Goal: Task Accomplishment & Management: Use online tool/utility

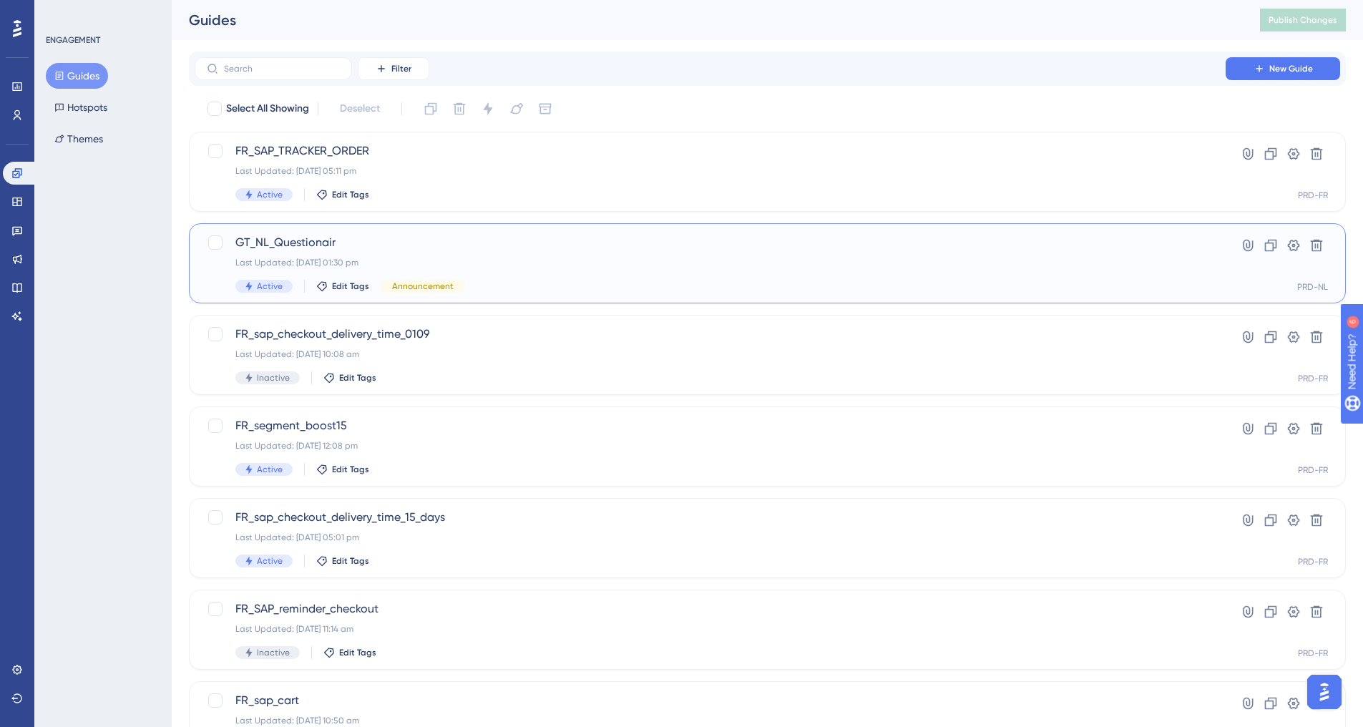
click at [323, 239] on span "GT_NL_Questionair" at bounding box center [710, 242] width 950 height 17
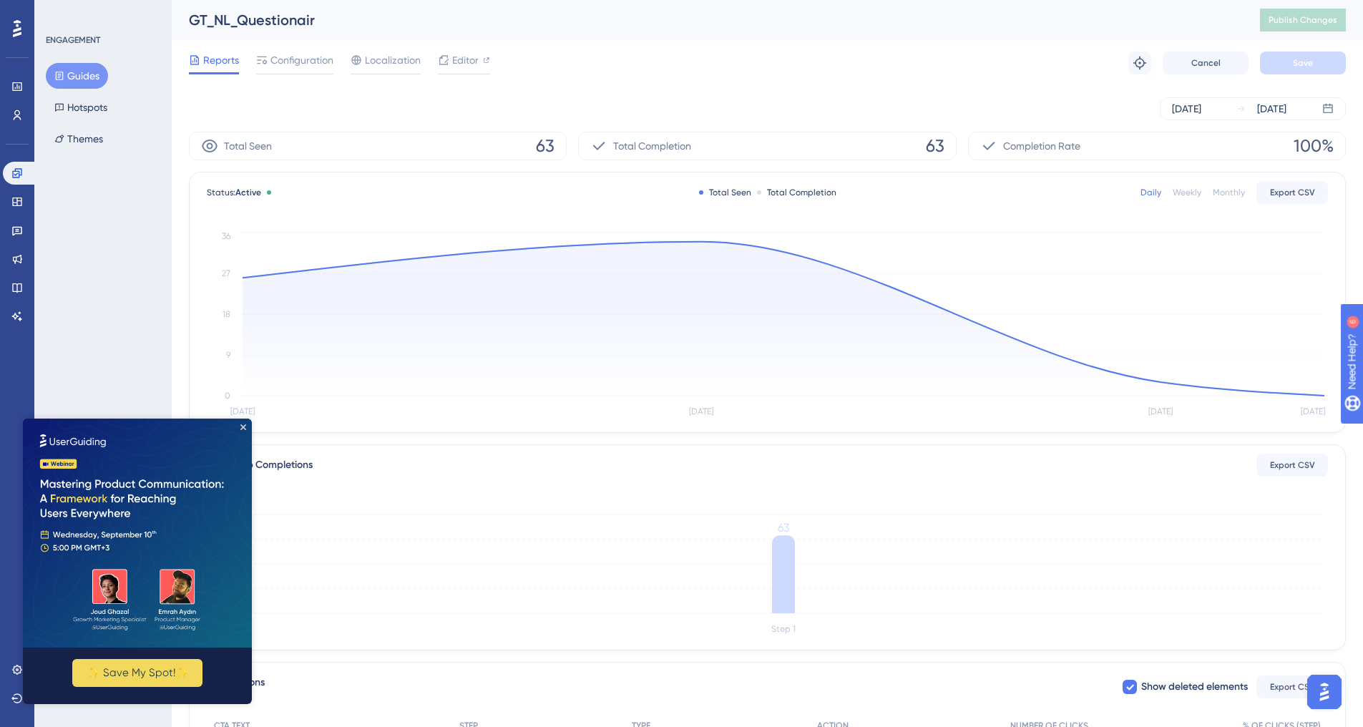
click at [246, 427] on img at bounding box center [137, 533] width 229 height 229
click at [243, 424] on icon "Close Preview" at bounding box center [243, 427] width 6 height 6
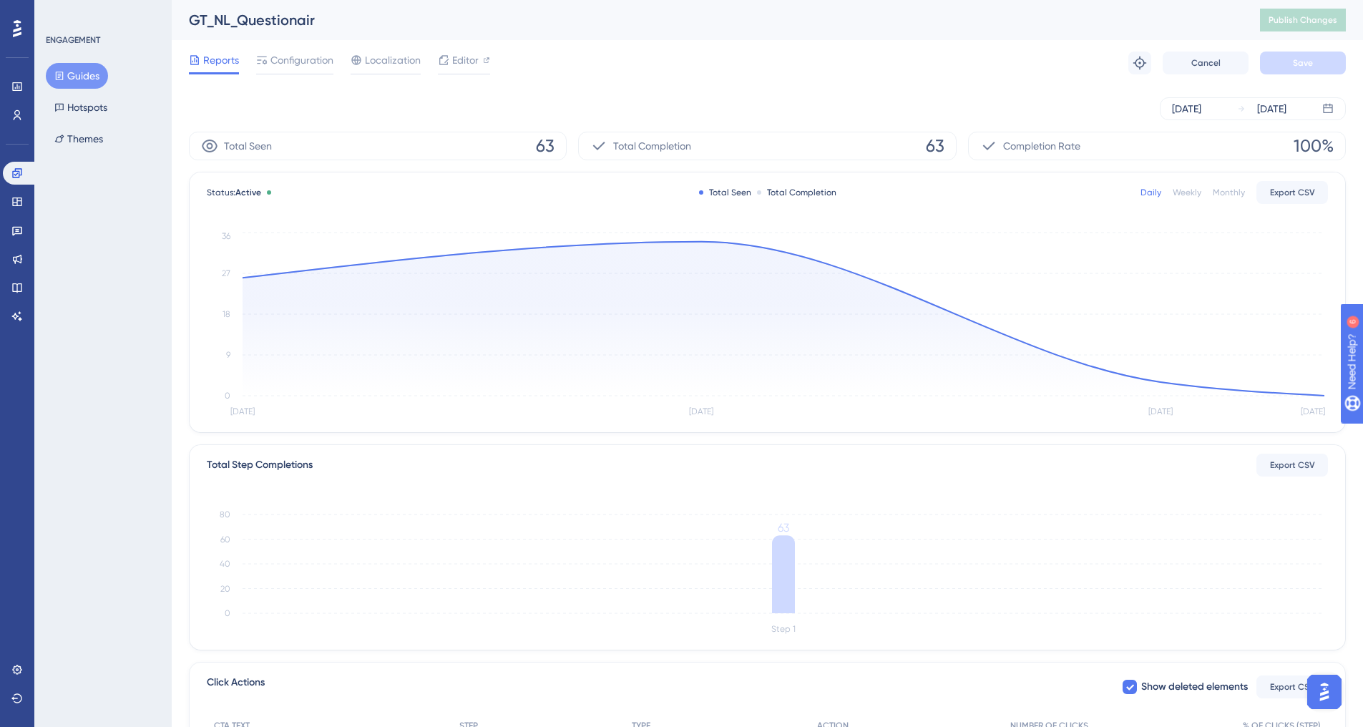
click at [81, 72] on button "Guides" at bounding box center [77, 76] width 62 height 26
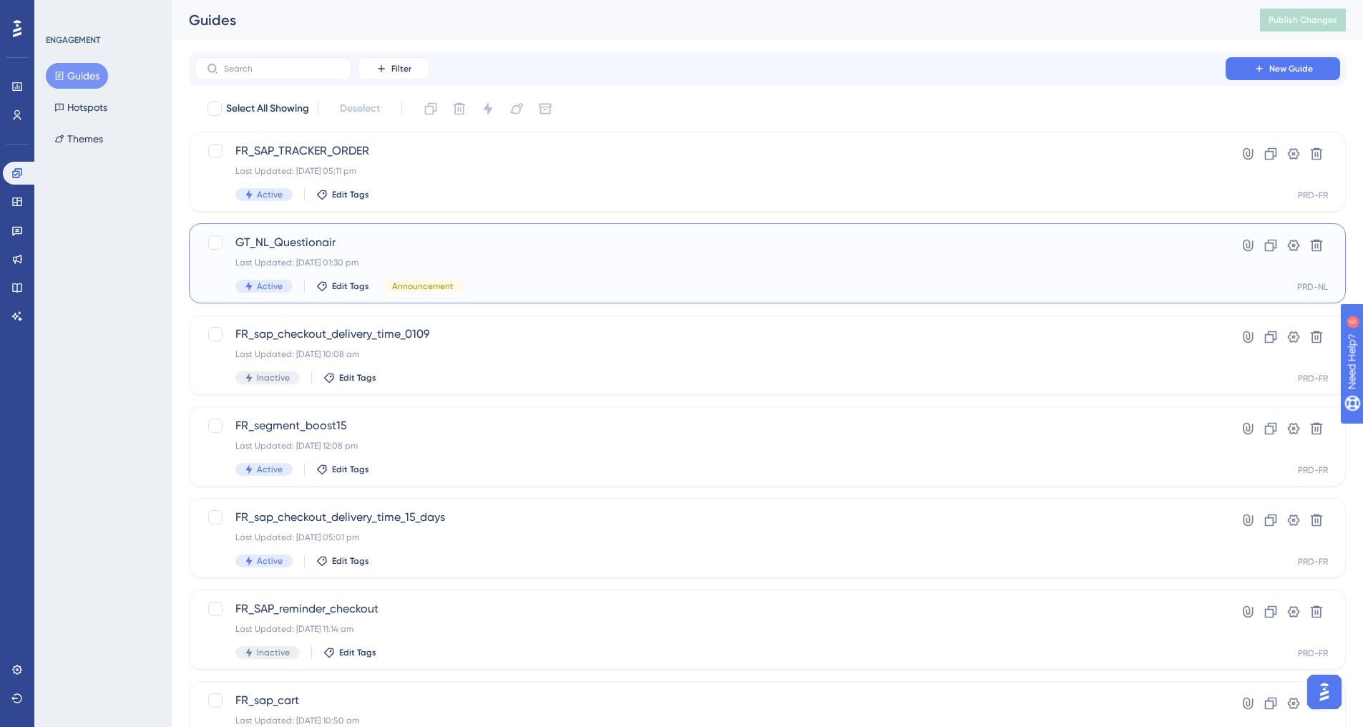
click at [314, 244] on span "GT_NL_Questionair" at bounding box center [710, 242] width 950 height 17
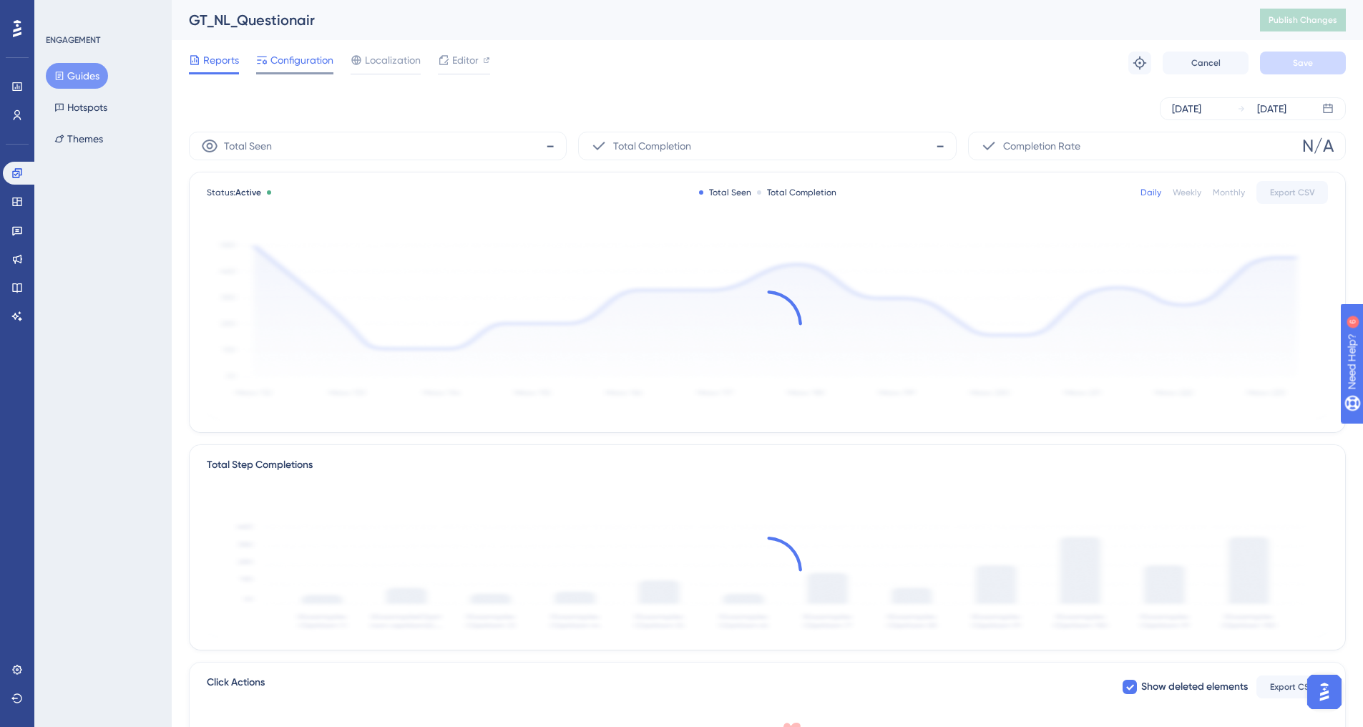
click at [308, 64] on span "Configuration" at bounding box center [301, 60] width 63 height 17
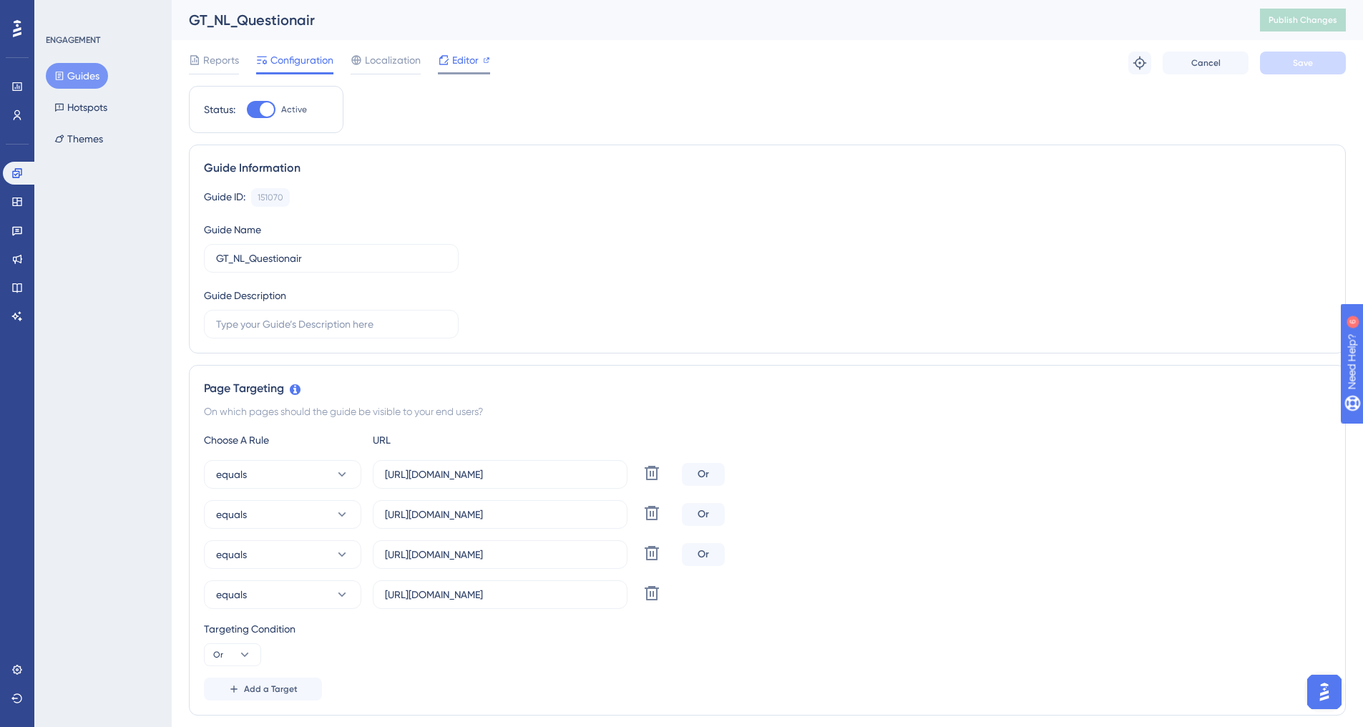
click at [451, 58] on div "Editor" at bounding box center [464, 60] width 52 height 17
click at [1332, 19] on span "Publish Changes" at bounding box center [1303, 19] width 69 height 11
click at [456, 55] on span "Editor" at bounding box center [465, 60] width 26 height 17
